Goal: Task Accomplishment & Management: Use online tool/utility

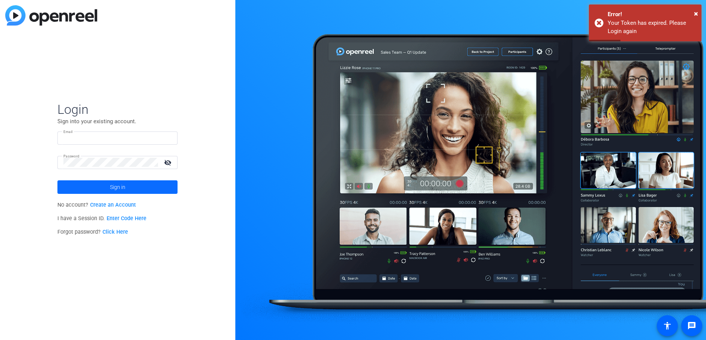
type input "[EMAIL_ADDRESS][DOMAIN_NAME]"
click at [141, 194] on span at bounding box center [117, 187] width 120 height 18
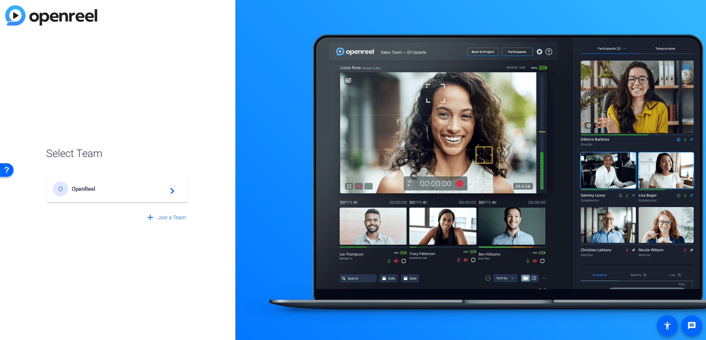
click at [91, 188] on span "OpenReel" at bounding box center [119, 188] width 94 height 7
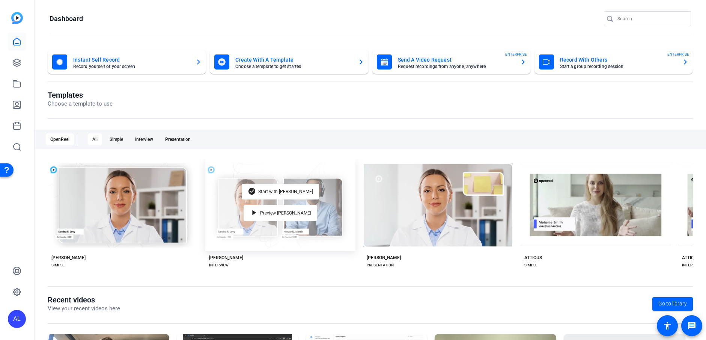
click at [253, 208] on div "check_circle Start with Matti play_arrow Preview Matti" at bounding box center [280, 205] width 150 height 92
click at [271, 189] on span "Start with Matti" at bounding box center [285, 191] width 55 height 5
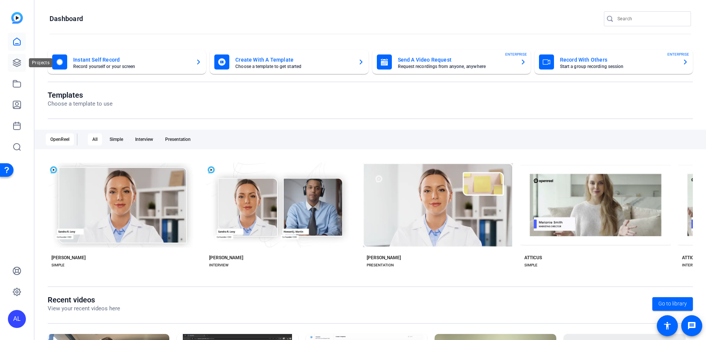
click at [19, 62] on icon at bounding box center [17, 63] width 8 height 8
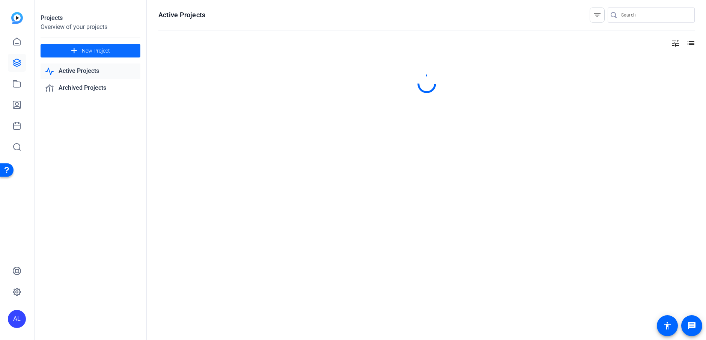
click at [101, 52] on span "New Project" at bounding box center [96, 51] width 28 height 8
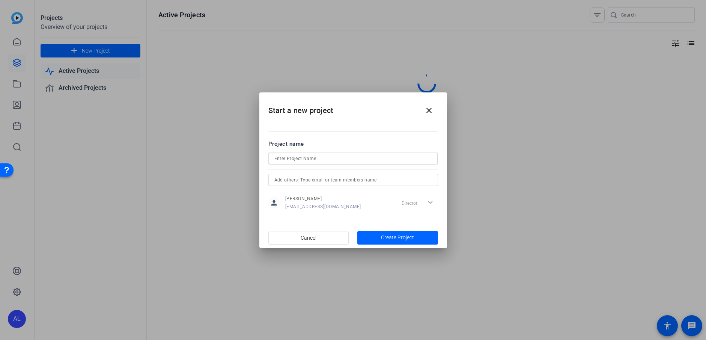
click at [322, 154] on input at bounding box center [353, 158] width 158 height 9
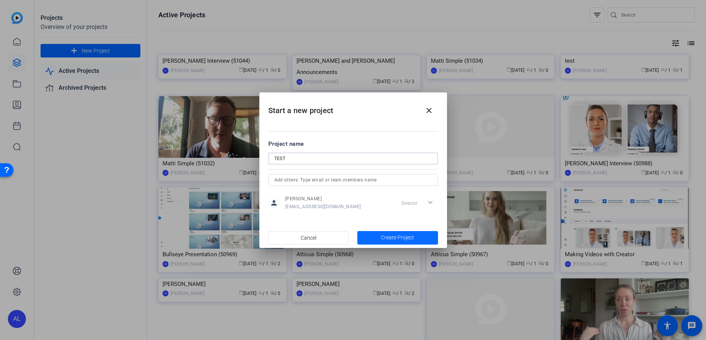
type input "TEST"
click at [399, 234] on span "Create Project" at bounding box center [397, 237] width 33 height 8
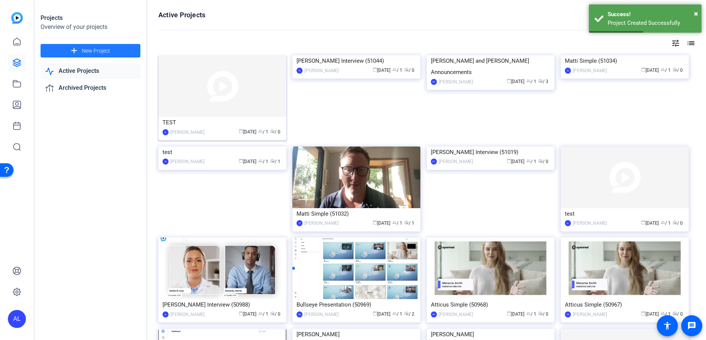
click at [262, 109] on img at bounding box center [222, 86] width 128 height 62
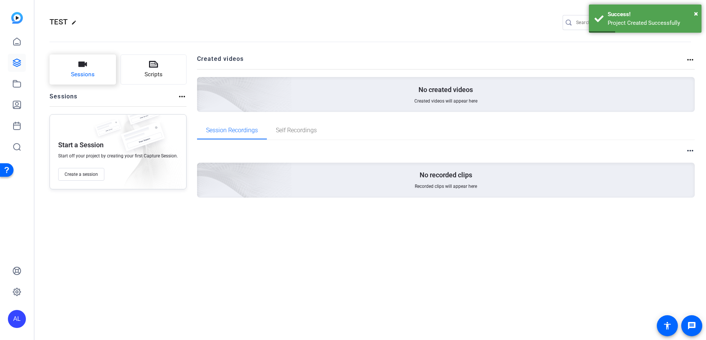
click at [95, 69] on button "Sessions" at bounding box center [83, 69] width 66 height 30
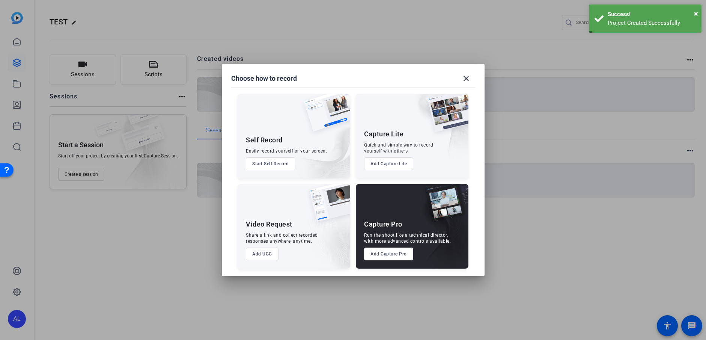
click at [402, 168] on button "Add Capture Lite" at bounding box center [388, 163] width 49 height 13
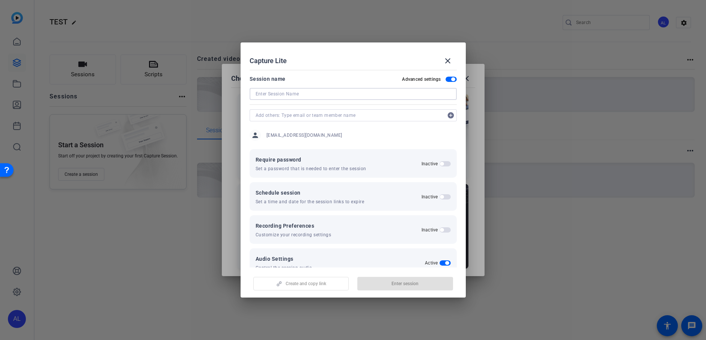
click at [322, 90] on input at bounding box center [353, 93] width 195 height 9
type input "TEST"
click at [401, 284] on span "Enter session" at bounding box center [404, 283] width 27 height 6
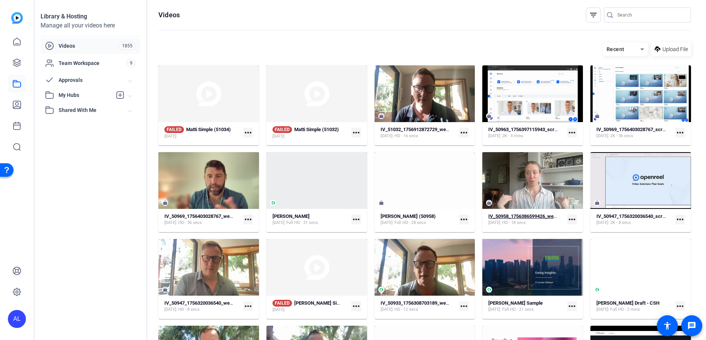
click at [545, 220] on div "Aug 28, 2025 HD - 18 secs" at bounding box center [523, 223] width 70 height 6
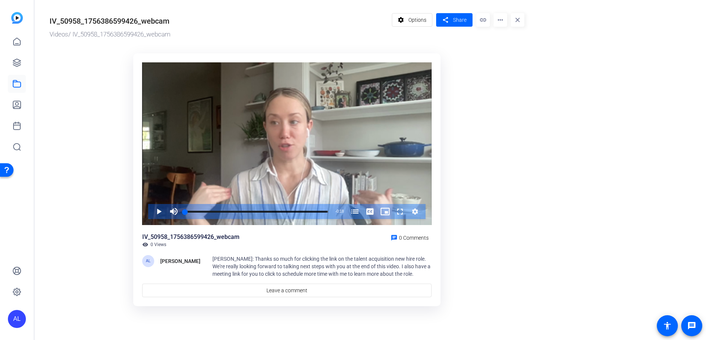
click at [495, 21] on mat-icon "more_horiz" at bounding box center [501, 20] width 14 height 14
click at [466, 23] on div at bounding box center [353, 170] width 706 height 340
click at [462, 22] on span "Share" at bounding box center [460, 20] width 14 height 8
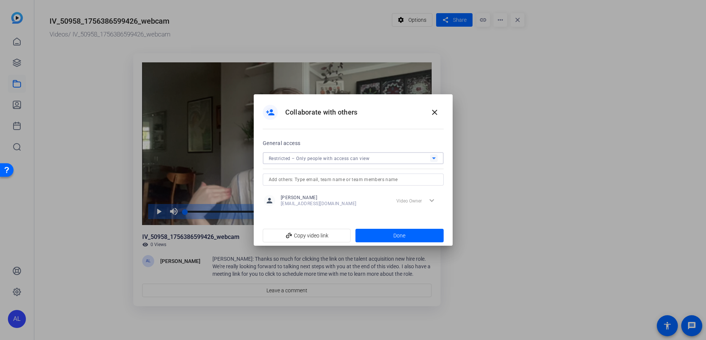
click at [326, 155] on div "Restricted – Only people with access can view" at bounding box center [349, 158] width 161 height 9
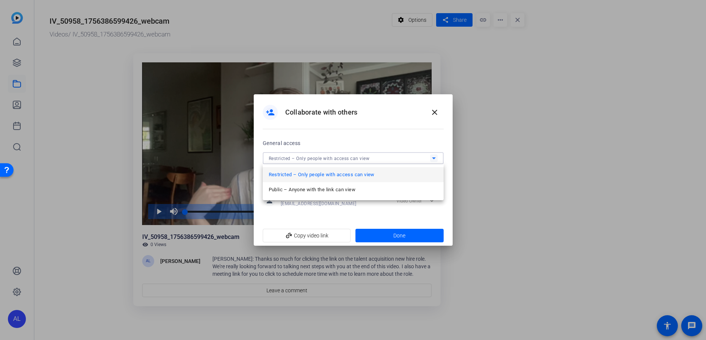
click at [396, 137] on div at bounding box center [353, 170] width 706 height 340
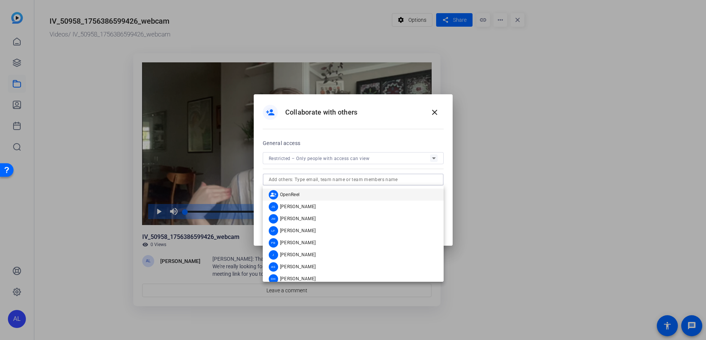
click at [406, 178] on input "text" at bounding box center [353, 179] width 169 height 9
click at [379, 135] on div "person_add Collaborate with others close" at bounding box center [353, 116] width 199 height 44
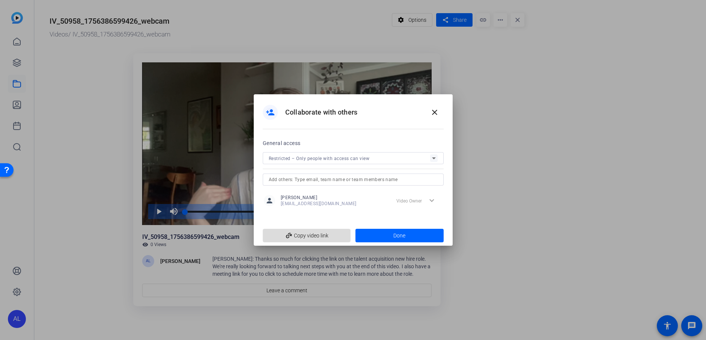
click at [346, 231] on span at bounding box center [306, 235] width 87 height 18
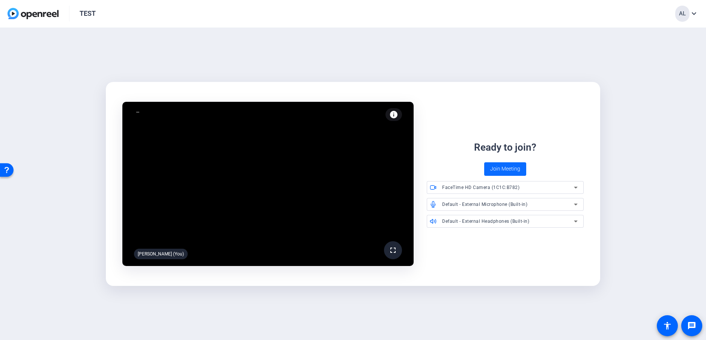
click at [505, 169] on span "Join Meeting" at bounding box center [505, 169] width 30 height 8
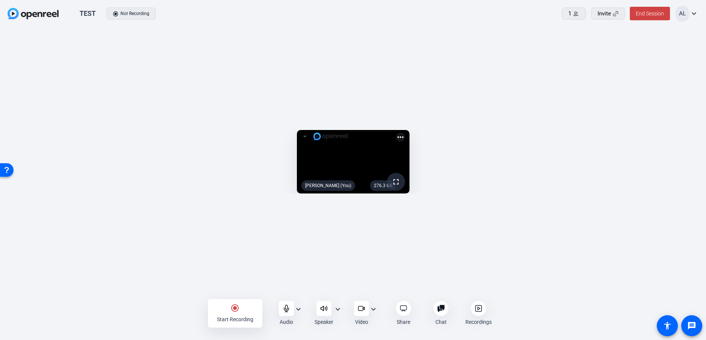
click at [250, 318] on div "Start Recording" at bounding box center [235, 319] width 36 height 8
click at [245, 319] on div "Stop Recording" at bounding box center [235, 319] width 36 height 8
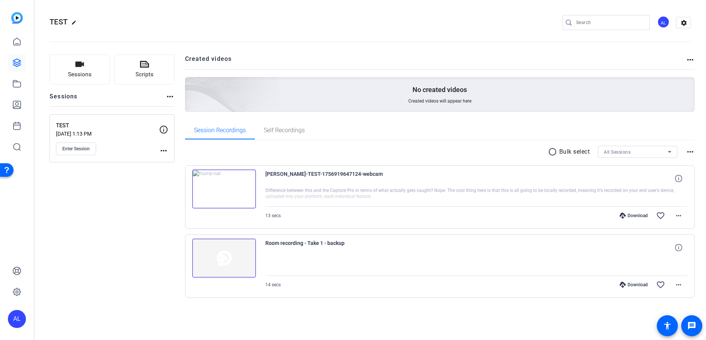
click at [234, 195] on img at bounding box center [224, 188] width 64 height 39
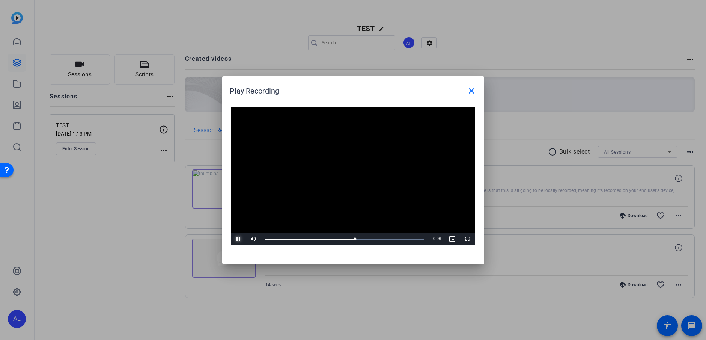
click at [241, 239] on span "Video Player" at bounding box center [238, 239] width 15 height 0
click at [477, 90] on span at bounding box center [471, 91] width 18 height 18
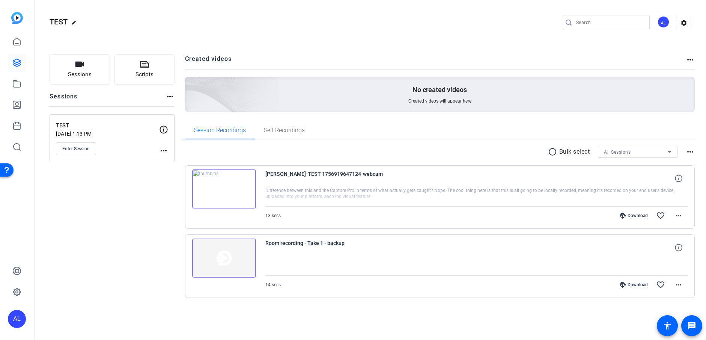
click at [247, 259] on img at bounding box center [224, 257] width 64 height 39
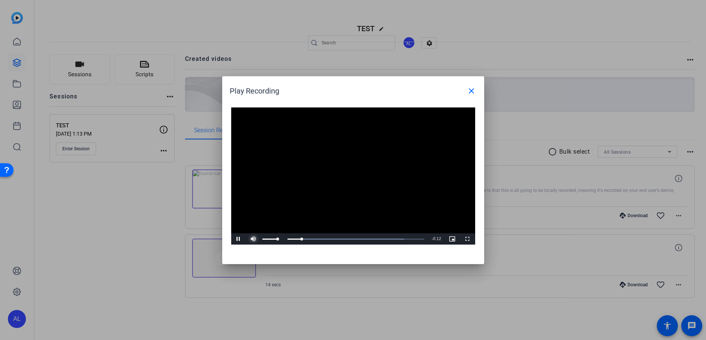
click at [252, 239] on span "Video Player" at bounding box center [253, 239] width 15 height 0
click at [471, 91] on mat-icon "close" at bounding box center [471, 90] width 9 height 9
